Goal: Answer question/provide support

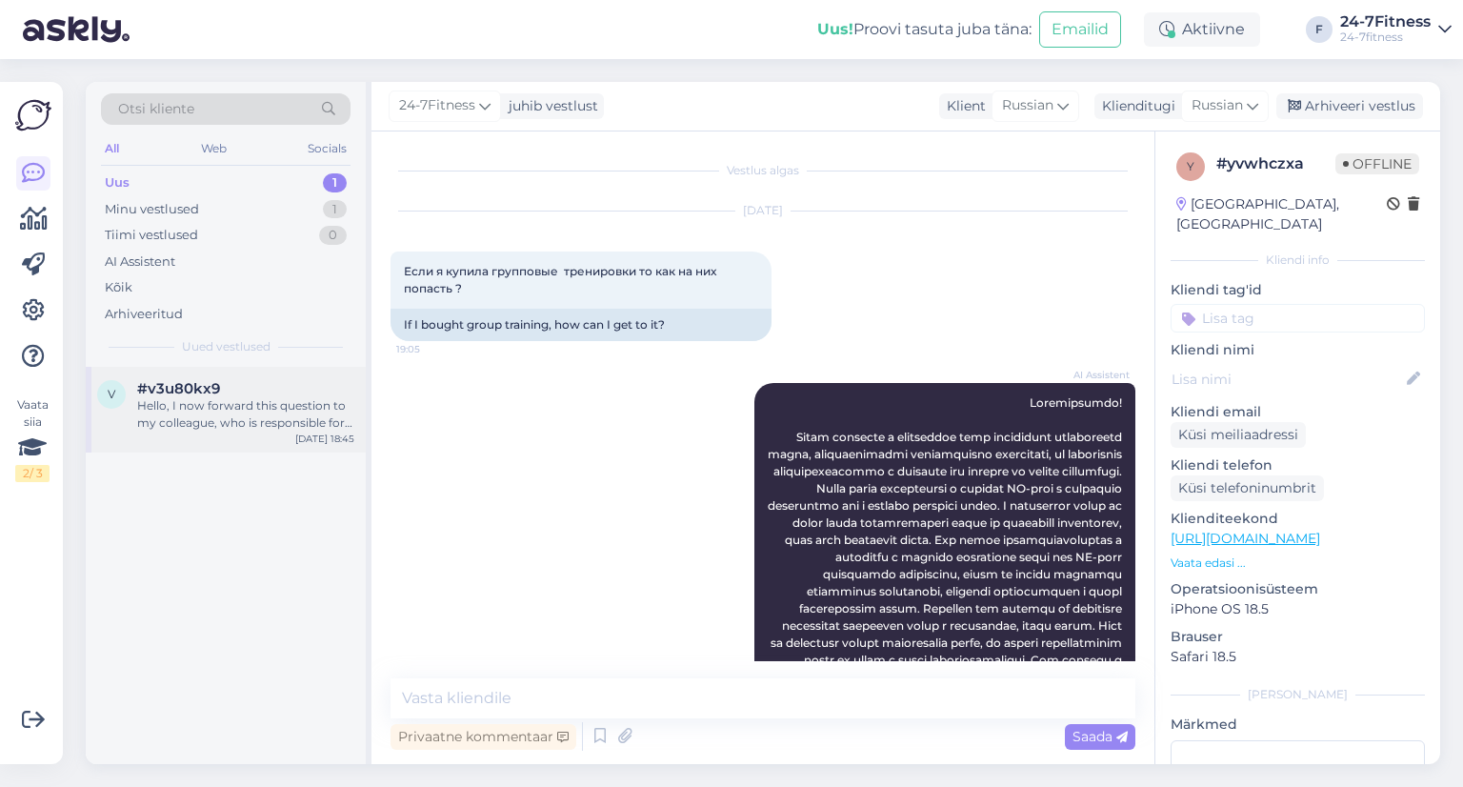
drag, startPoint x: 0, startPoint y: 0, endPoint x: 251, endPoint y: 428, distance: 496.1
click at [251, 422] on div "Hello, I now forward this question to my colleague, who is responsible for this…" at bounding box center [245, 414] width 217 height 34
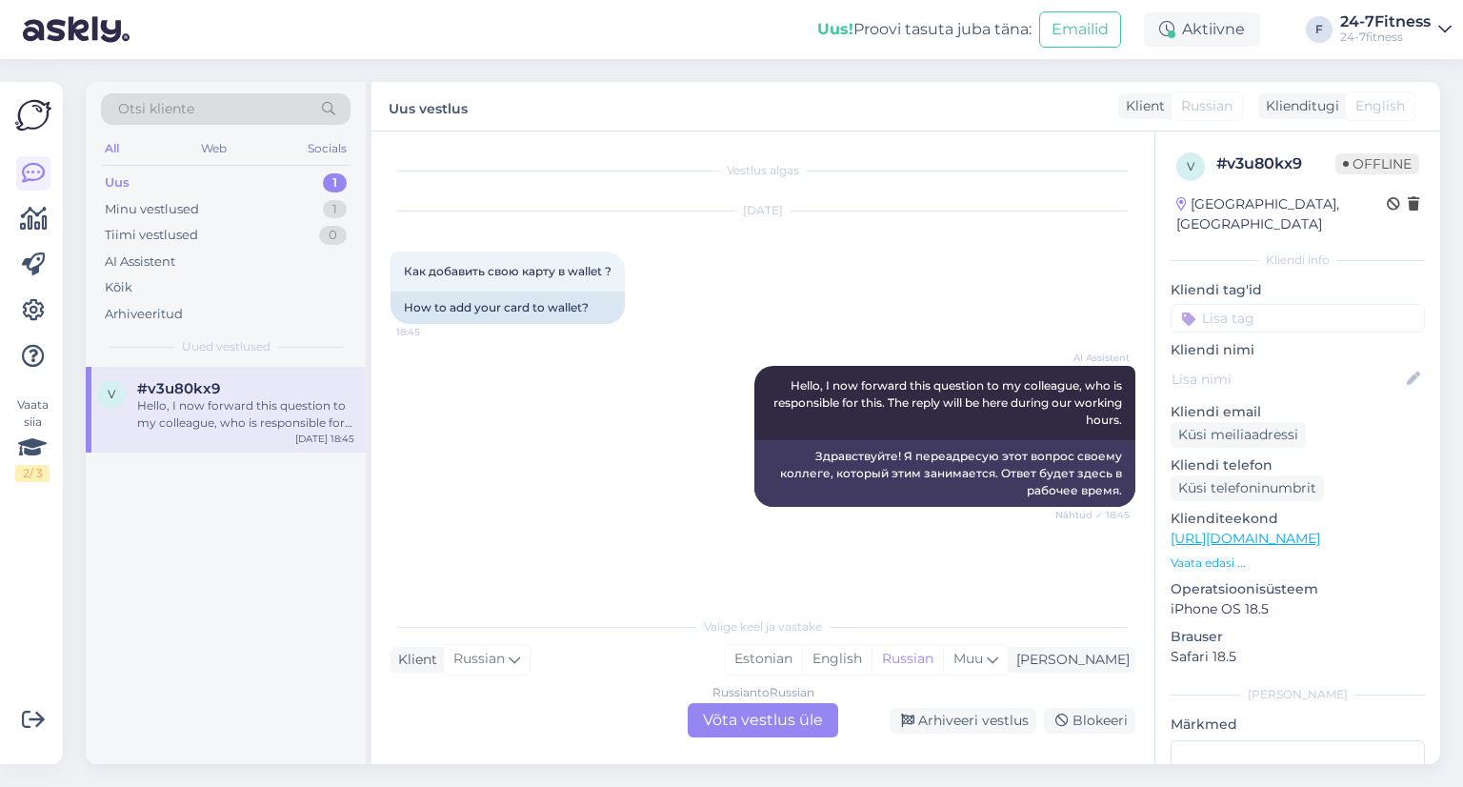
click at [739, 723] on div "Russian to Russian Võta vestlus üle" at bounding box center [763, 720] width 150 height 34
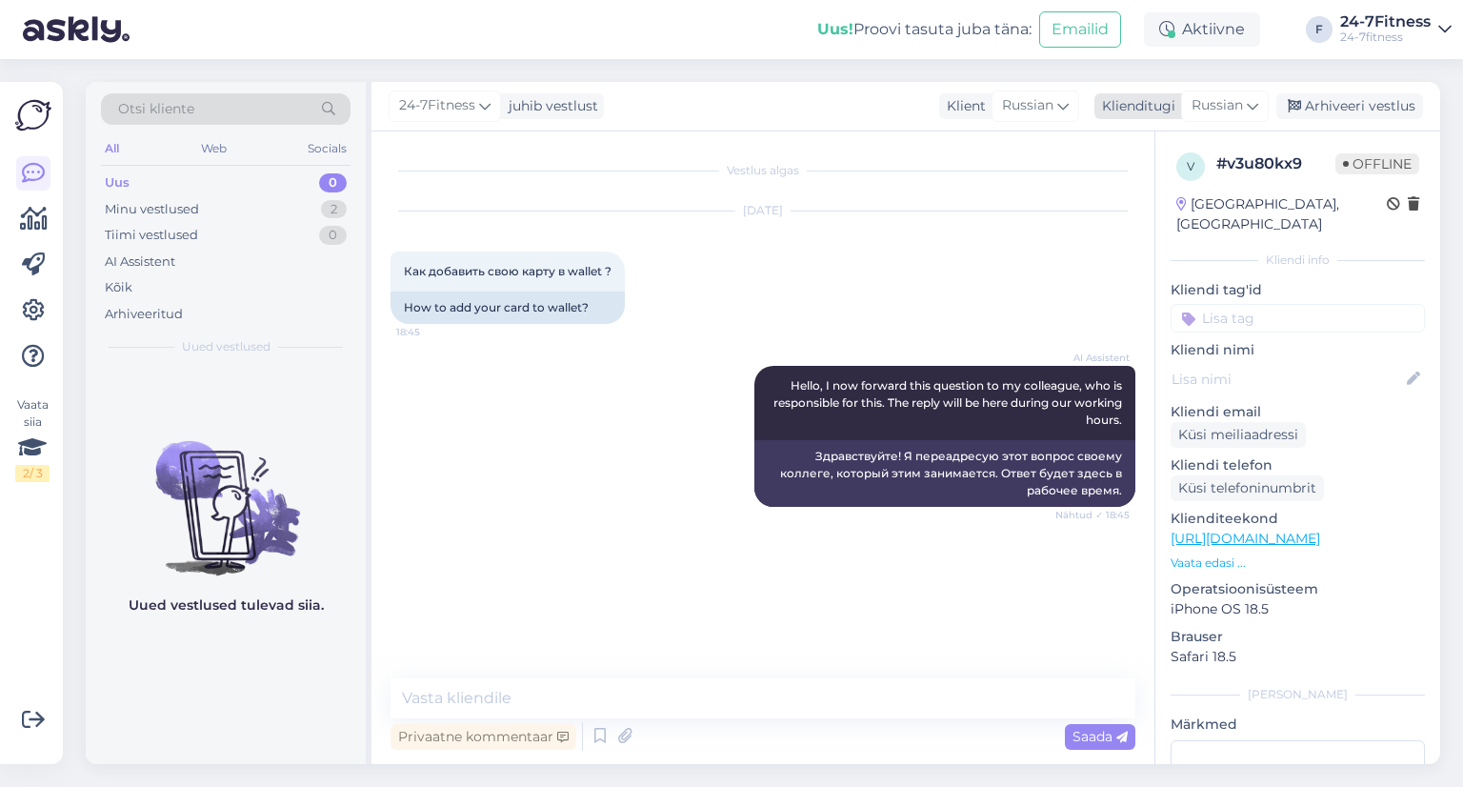
click at [1235, 90] on div "24-7Fitness juhib vestlust Klient Russian Klienditugi Russian Arhiveeri vestlus" at bounding box center [905, 107] width 1069 height 50
click at [1237, 104] on span "Russian" at bounding box center [1216, 105] width 51 height 21
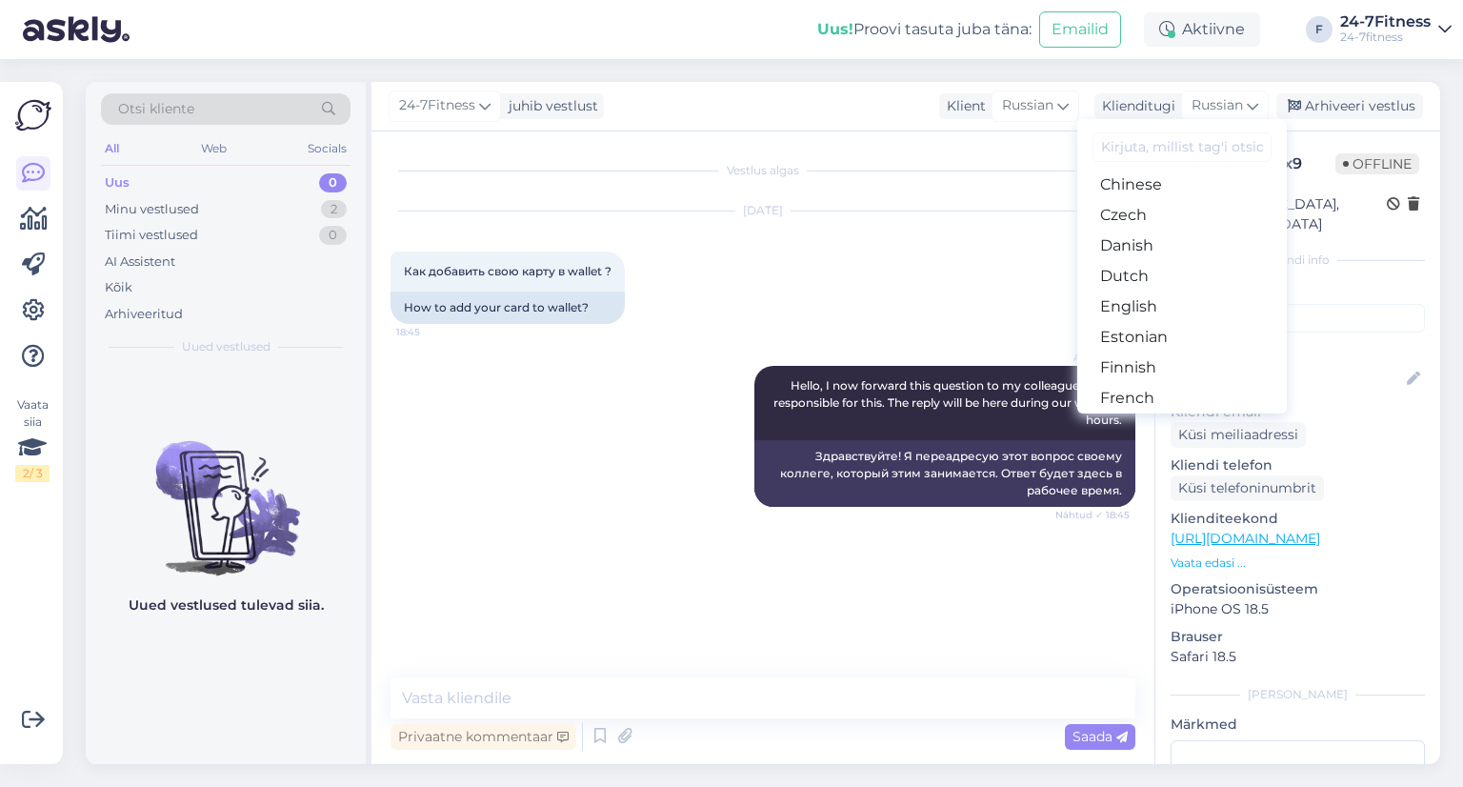
scroll to position [190, 0]
click at [1154, 240] on link "Estonian" at bounding box center [1182, 244] width 210 height 30
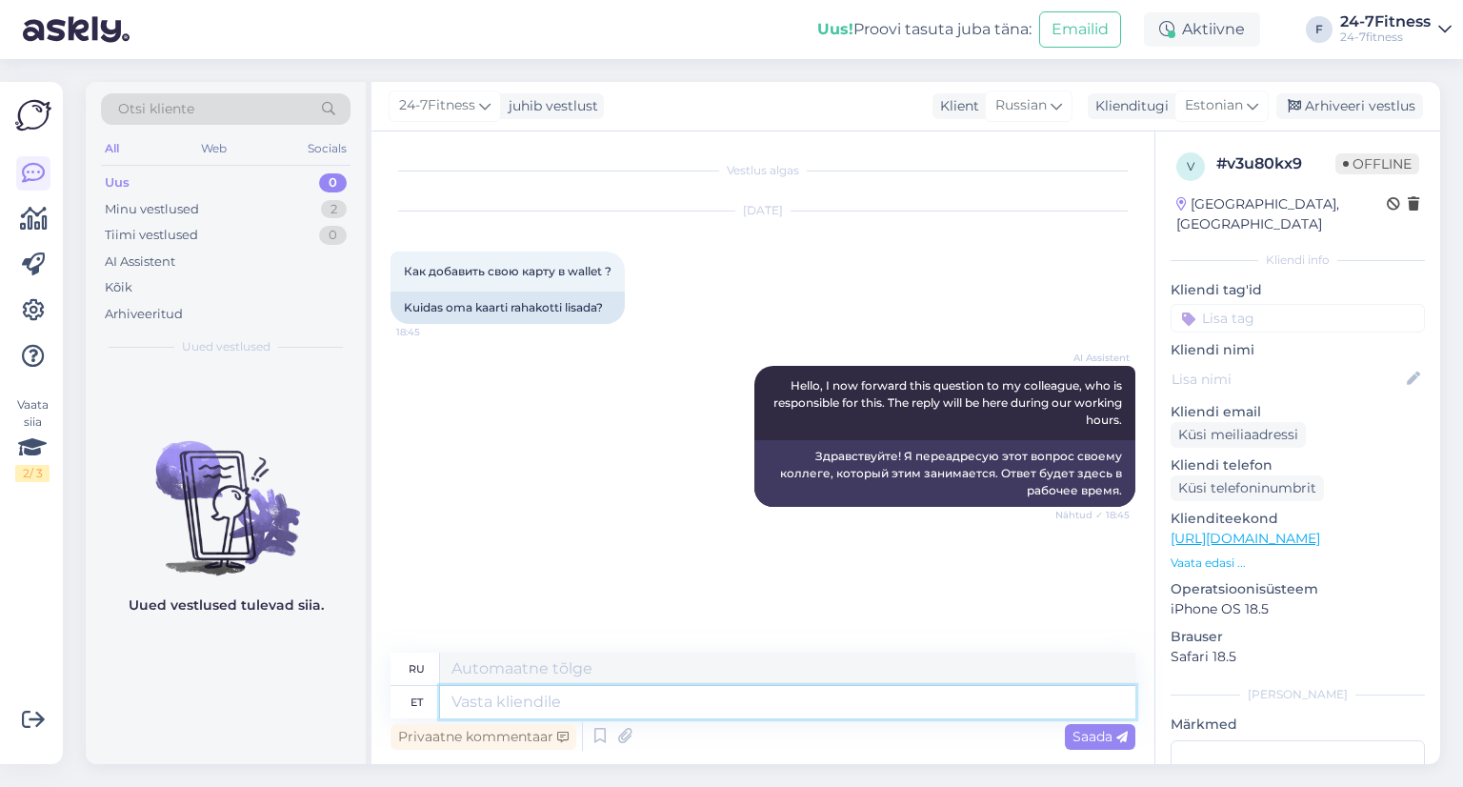
click at [550, 692] on textarea at bounding box center [787, 702] width 695 height 32
paste textarea "Kliendikaardi lisamiseks Walletisse logige palun meie kodulehele sisse ja valig…"
type textarea "Kliendikaardi lisamiseks Walletisse logige palun meie kodulehele sisse ja valig…"
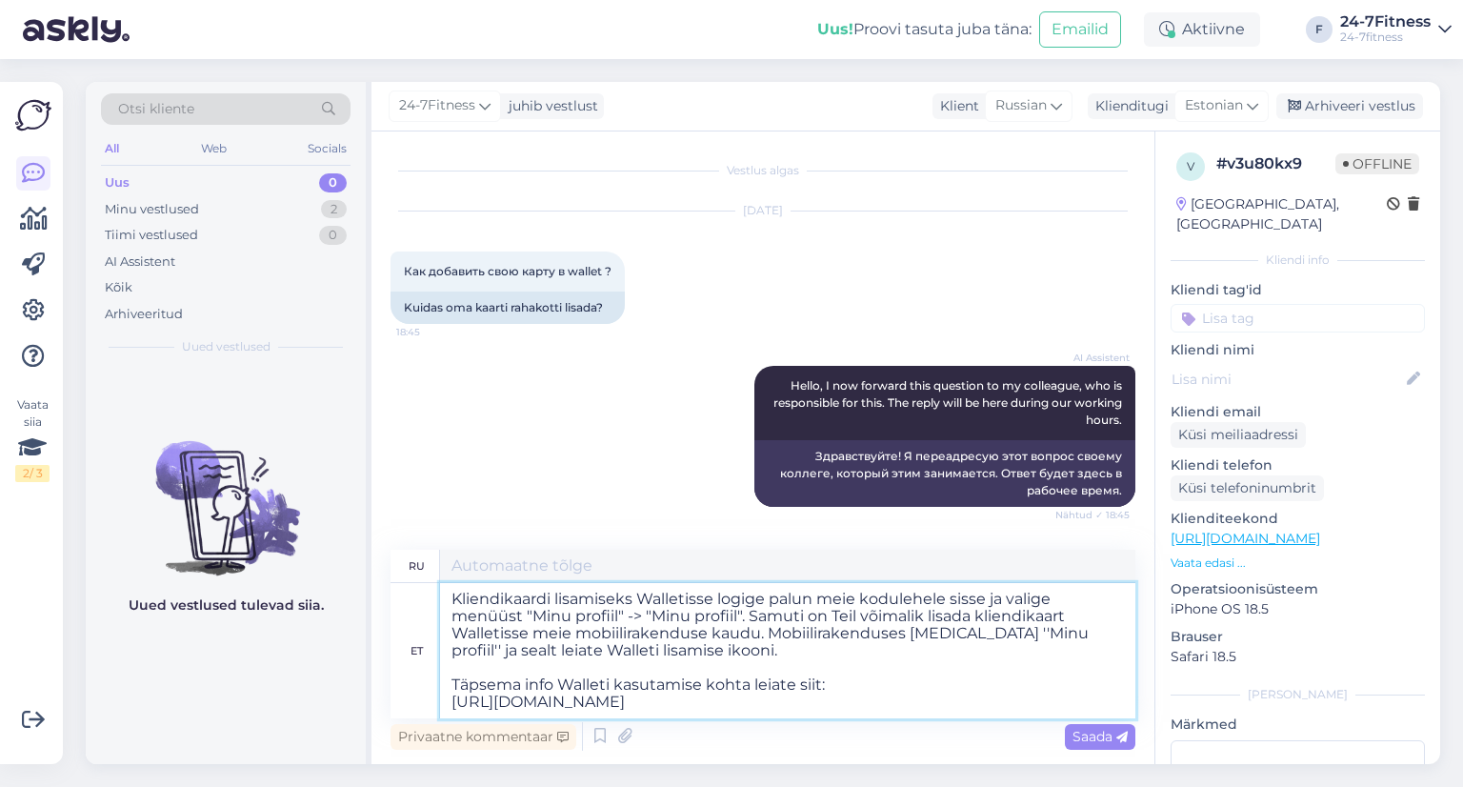
type textarea "Чтобы добавить карту клиента в Wallet, войдите на наш сайт и выберите в меню «М…"
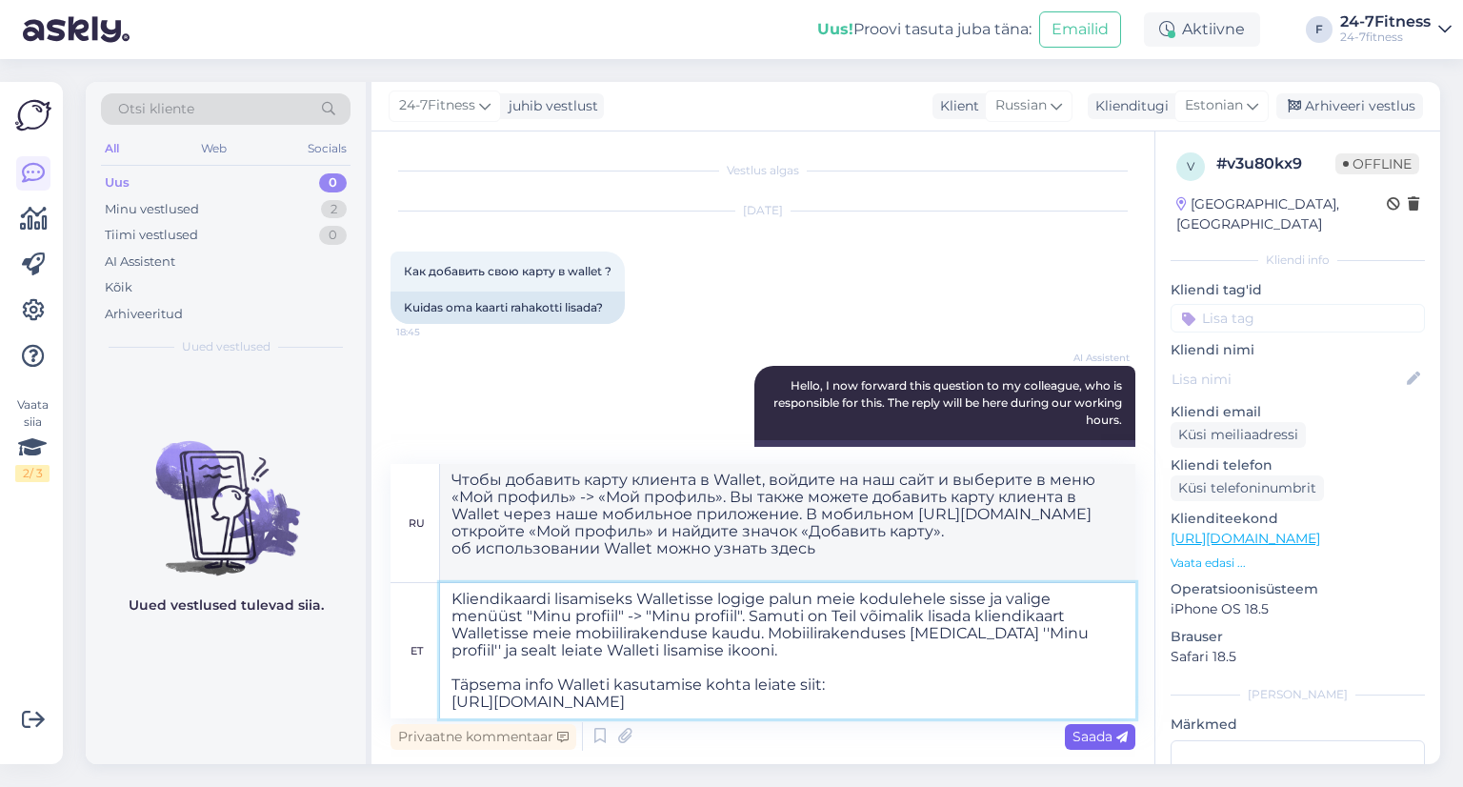
type textarea "Kliendikaardi lisamiseks Walletisse logige palun meie kodulehele sisse ja valig…"
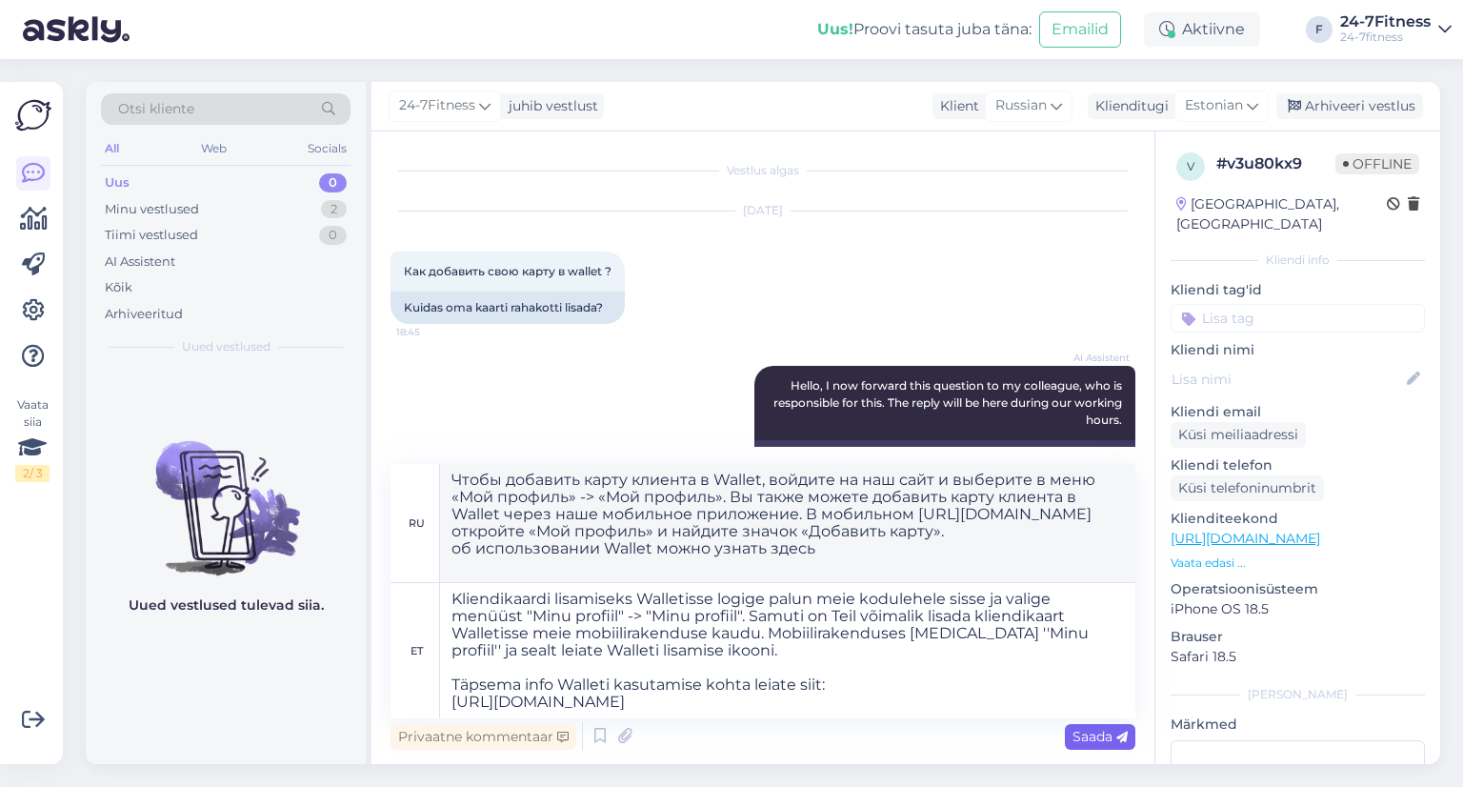
click at [1078, 742] on span "Saada" at bounding box center [1099, 736] width 55 height 17
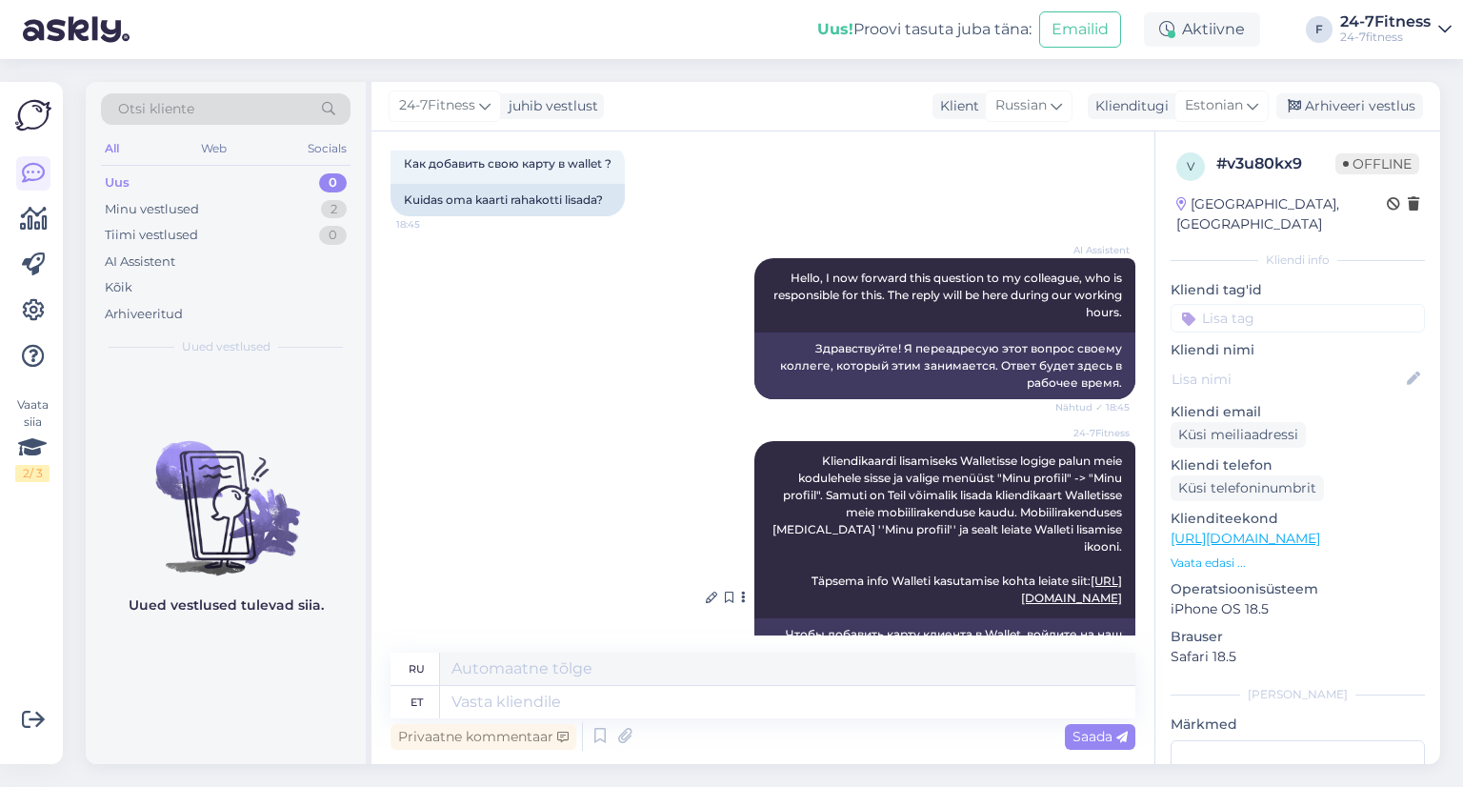
scroll to position [247, 0]
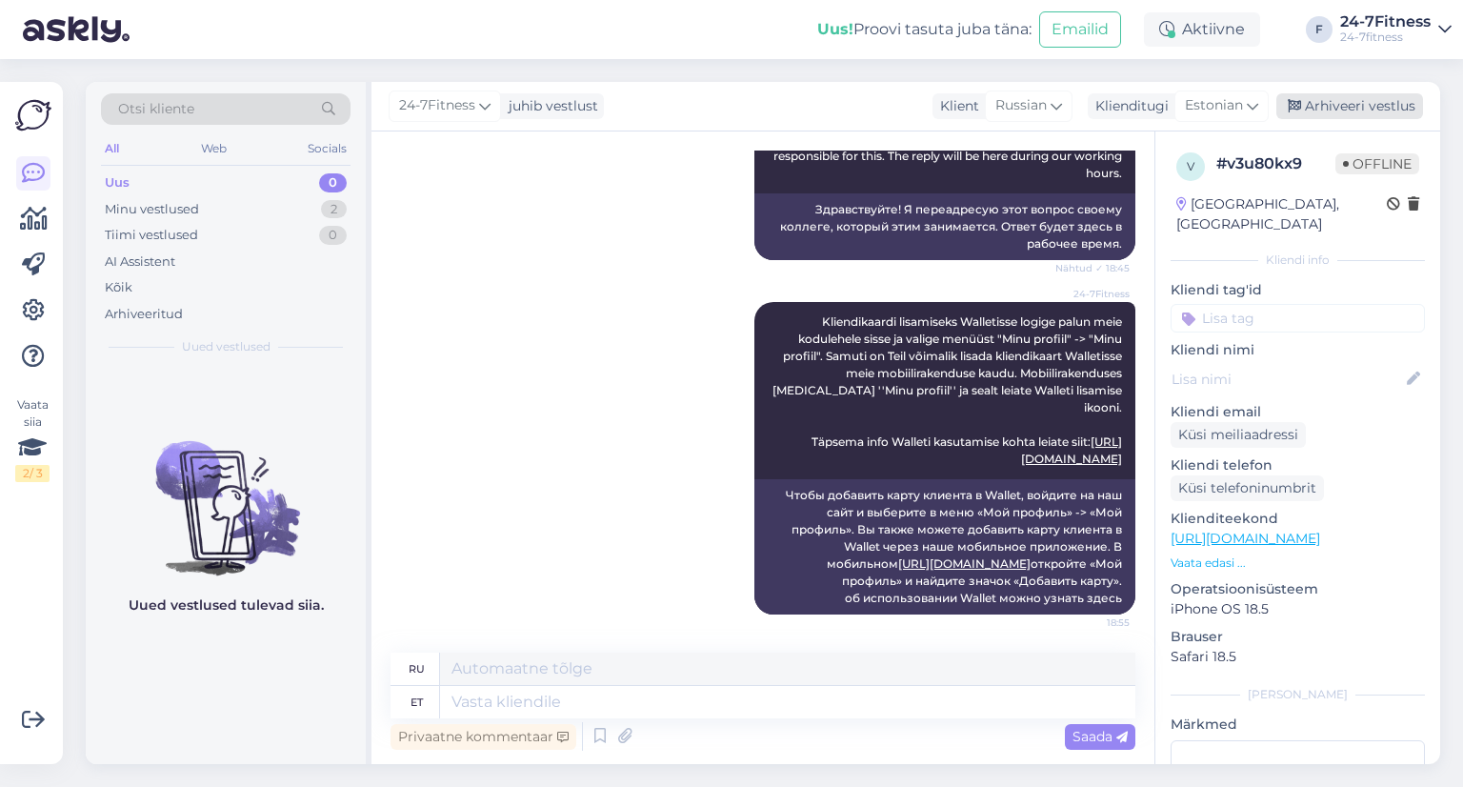
click at [1305, 104] on div "Arhiveeri vestlus" at bounding box center [1349, 106] width 147 height 26
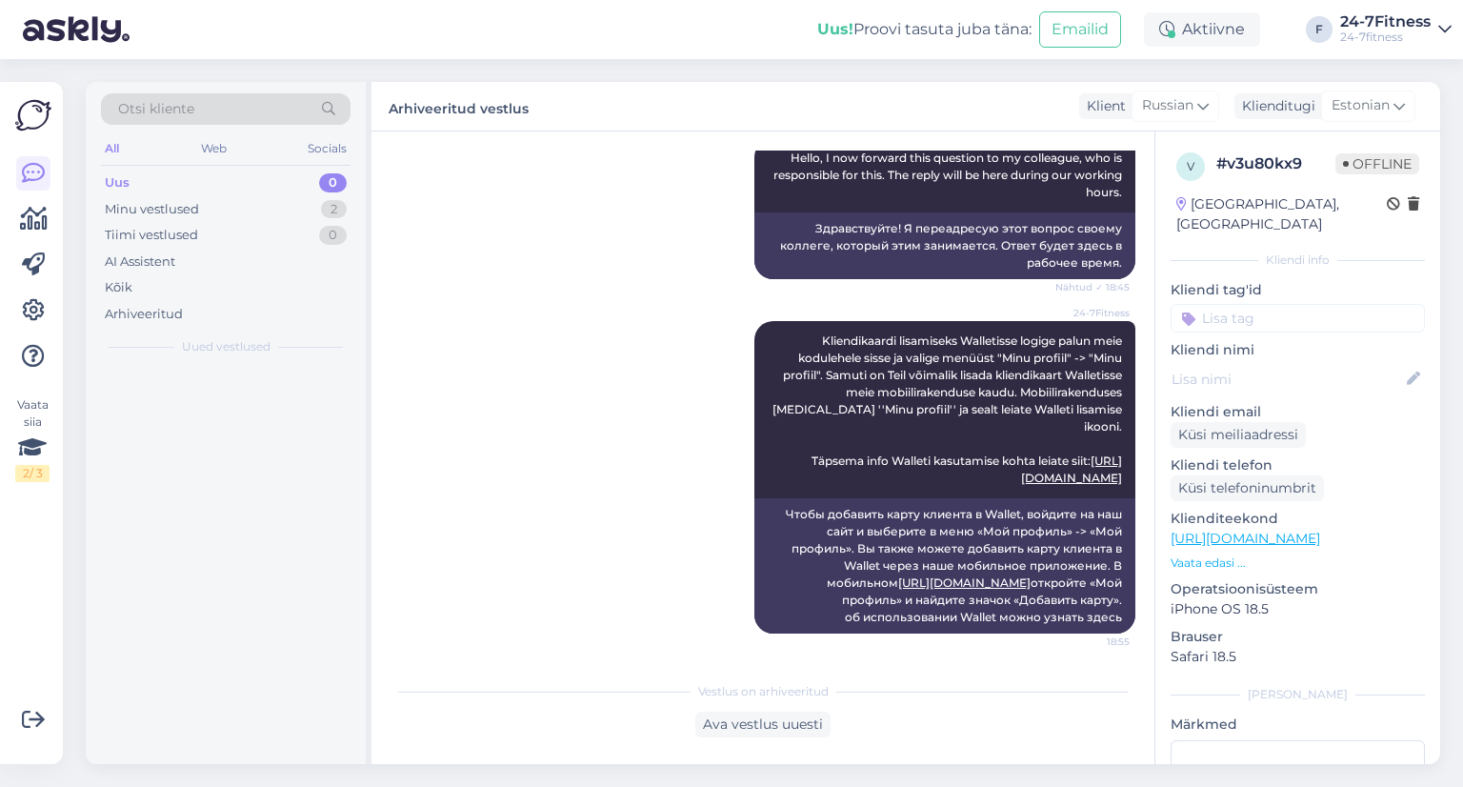
scroll to position [228, 0]
